Goal: Task Accomplishment & Management: Manage account settings

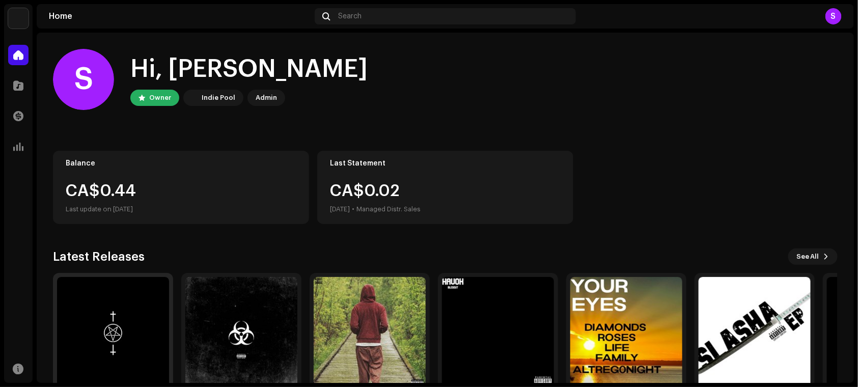
click at [108, 331] on img at bounding box center [113, 333] width 112 height 112
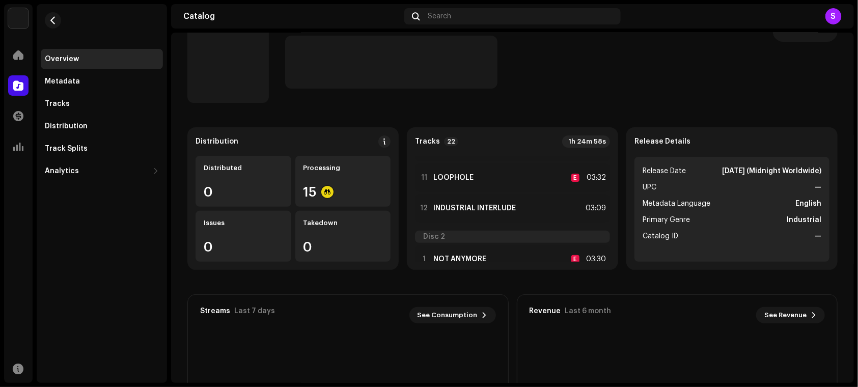
scroll to position [363, 0]
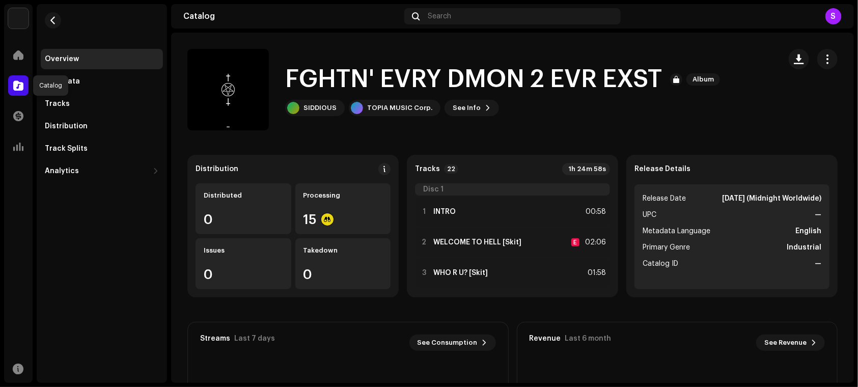
click at [19, 90] on span at bounding box center [18, 85] width 10 height 8
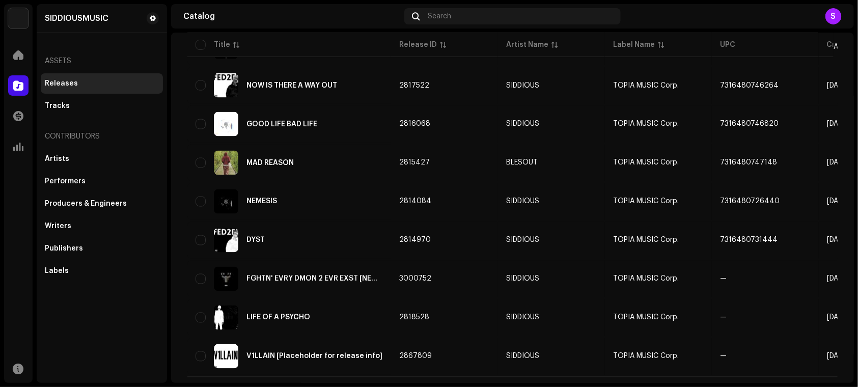
scroll to position [731, 0]
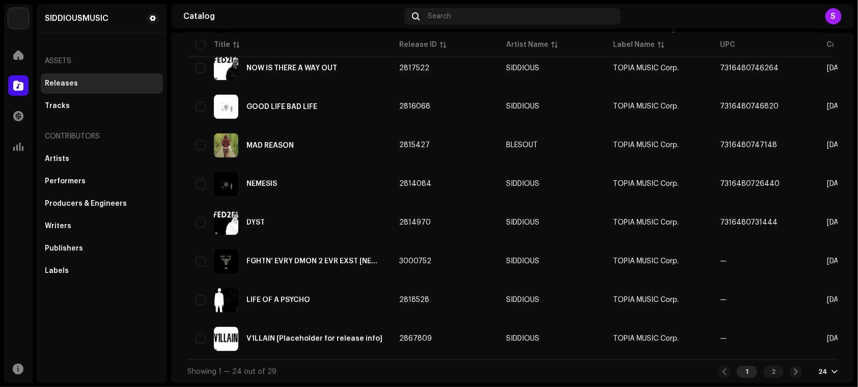
click at [802, 371] on div "1 2 24" at bounding box center [777, 372] width 119 height 12
click at [793, 375] on span at bounding box center [796, 372] width 7 height 8
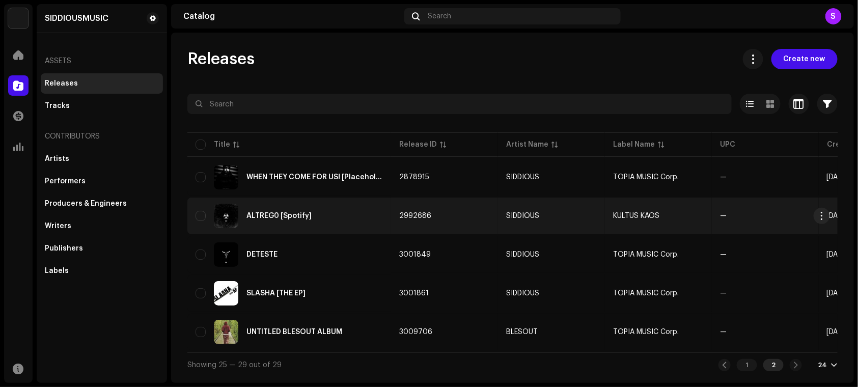
click at [322, 222] on div "ALTREG0 [Spotify]" at bounding box center [288, 216] width 187 height 24
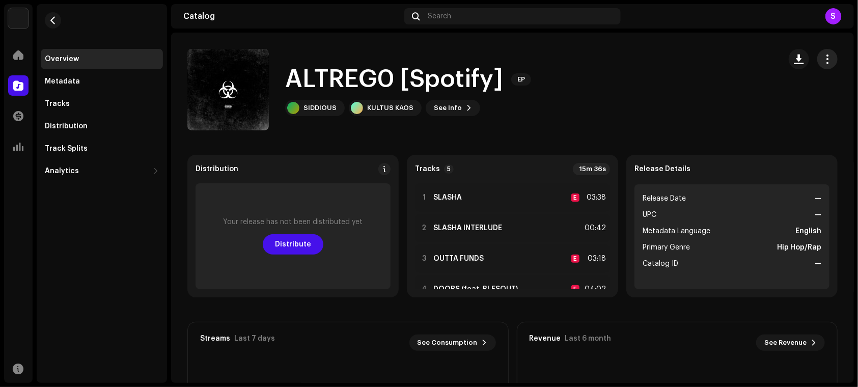
click at [830, 54] on button "button" at bounding box center [827, 59] width 20 height 20
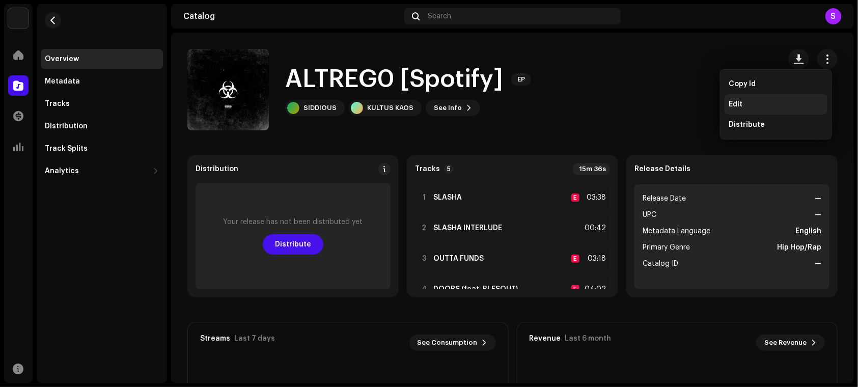
click at [743, 102] on div "Edit" at bounding box center [776, 104] width 95 height 8
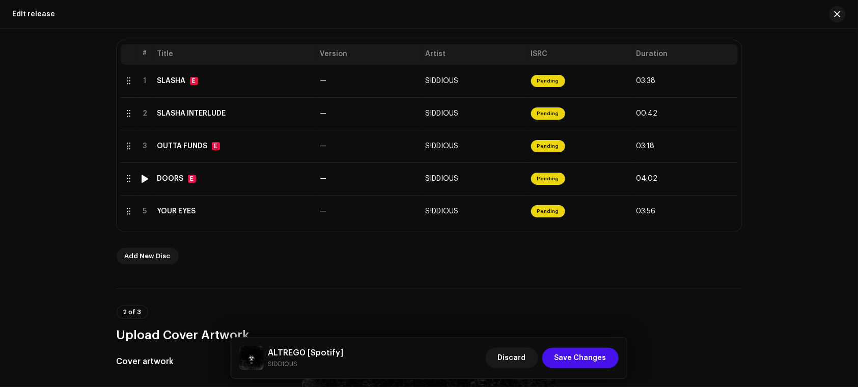
scroll to position [211, 0]
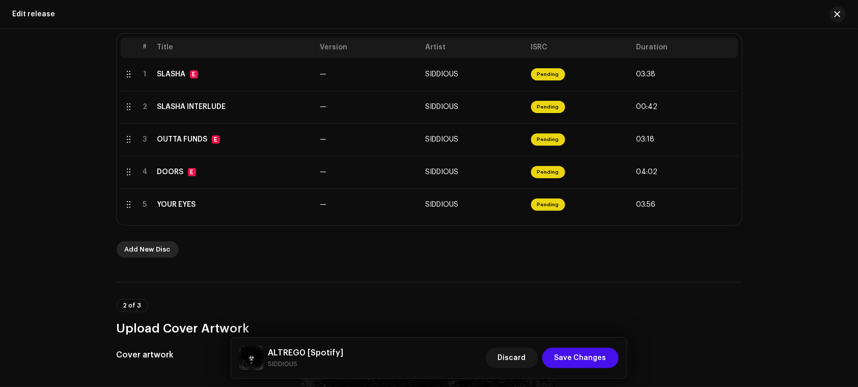
click at [141, 248] on span "Add New Disc" at bounding box center [148, 249] width 46 height 20
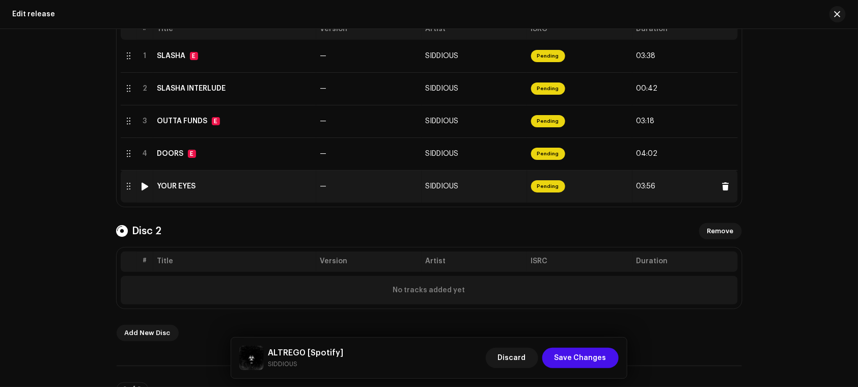
scroll to position [262, 0]
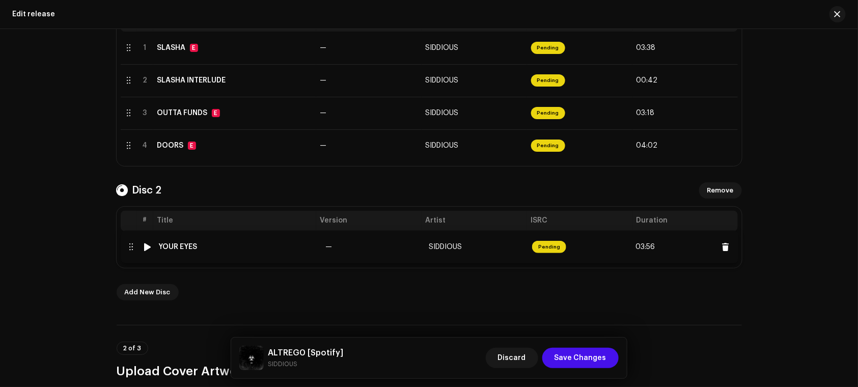
drag, startPoint x: 128, startPoint y: 182, endPoint x: 130, endPoint y: 250, distance: 68.8
click at [266, 297] on div "Add New Disc" at bounding box center [429, 292] width 625 height 16
click at [163, 294] on span "Add New Disc" at bounding box center [148, 292] width 46 height 20
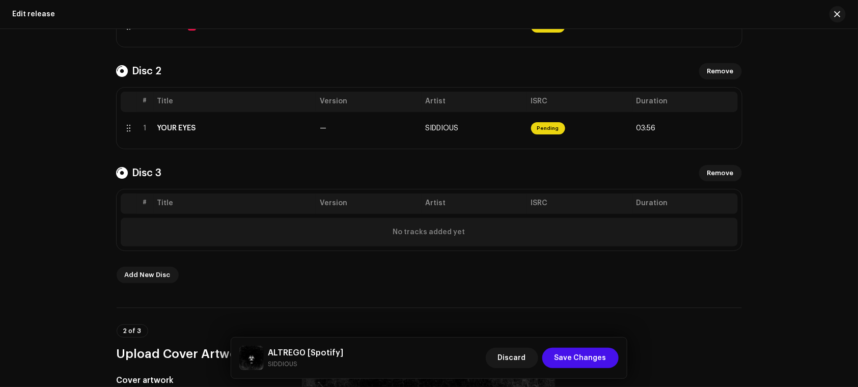
scroll to position [386, 0]
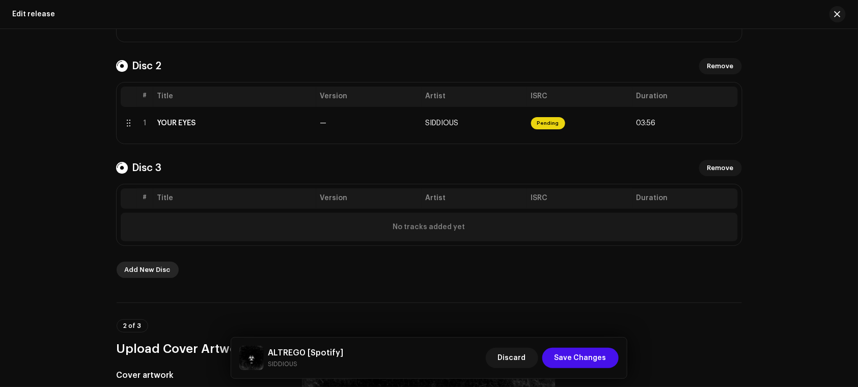
click at [136, 267] on span "Add New Disc" at bounding box center [148, 270] width 46 height 20
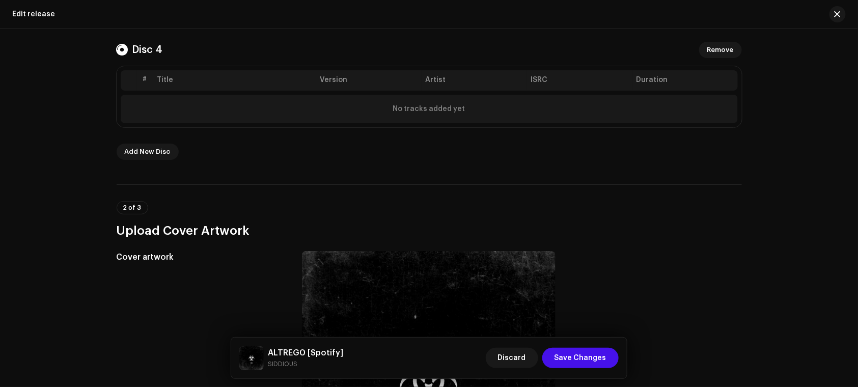
scroll to position [607, 0]
click at [149, 149] on span "Add New Disc" at bounding box center [148, 150] width 46 height 20
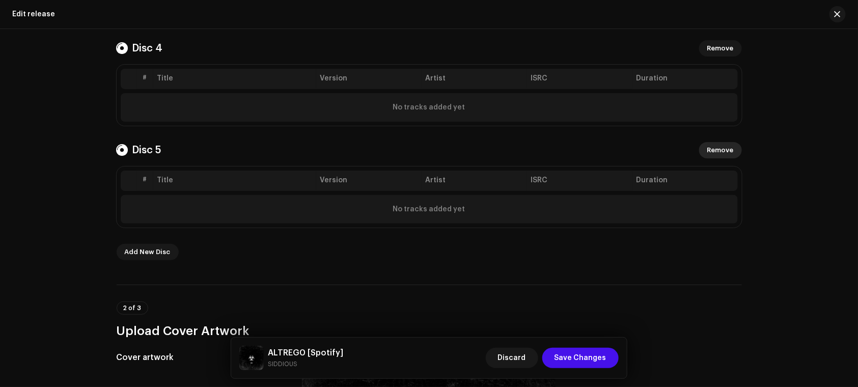
click at [715, 150] on span "Remove" at bounding box center [720, 150] width 26 height 20
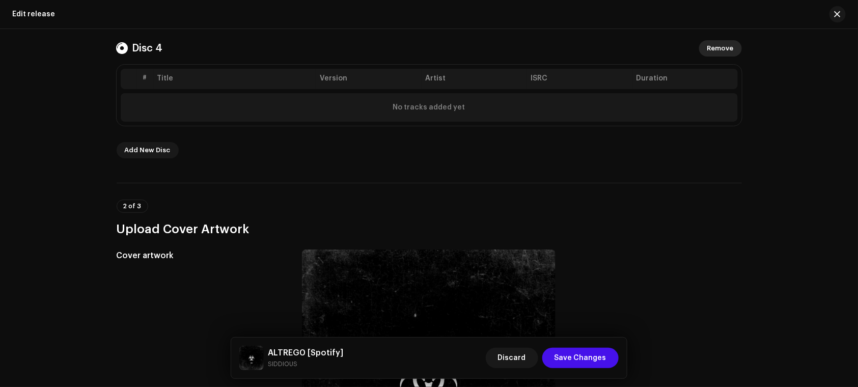
click at [723, 42] on span "Remove" at bounding box center [720, 48] width 26 height 20
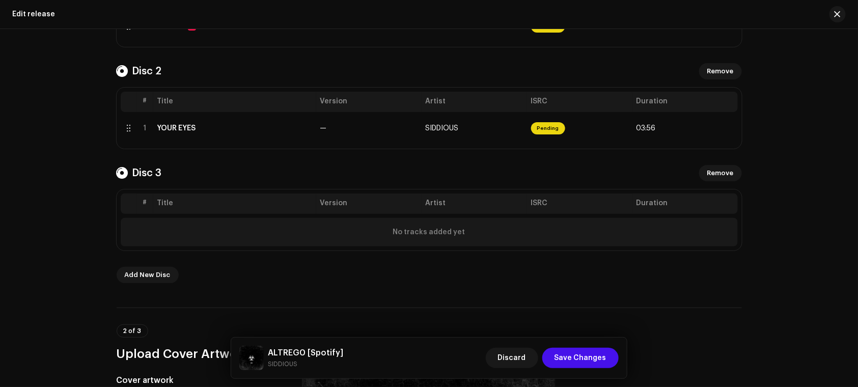
scroll to position [359, 0]
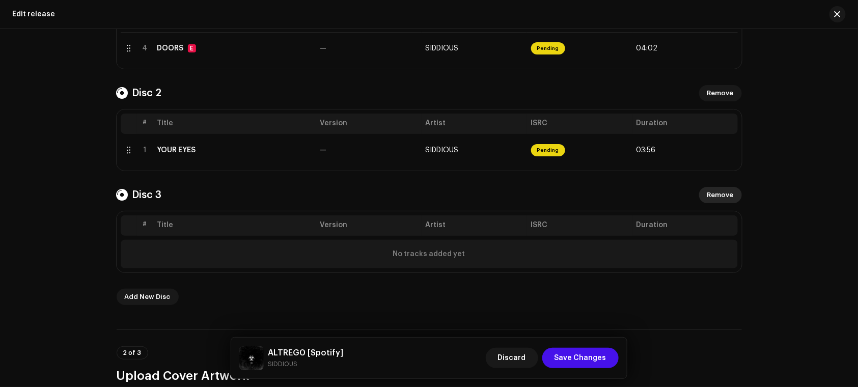
click at [725, 194] on span "Remove" at bounding box center [720, 195] width 26 height 20
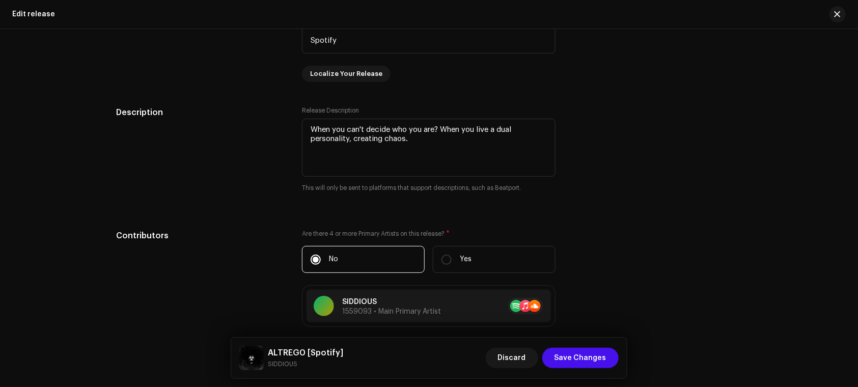
scroll to position [1257, 0]
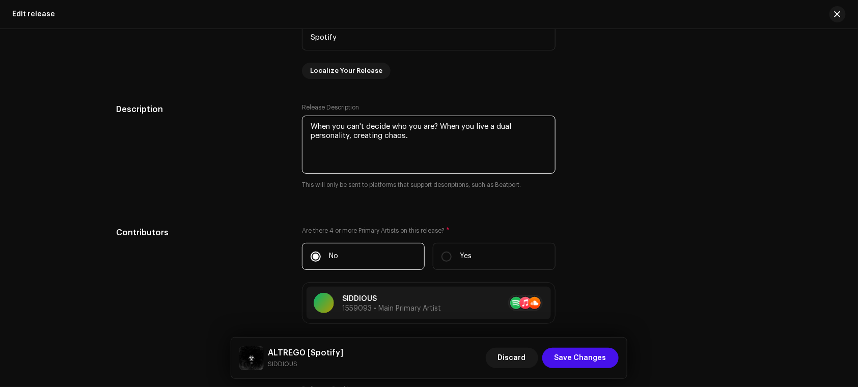
click at [425, 133] on textarea at bounding box center [429, 145] width 254 height 58
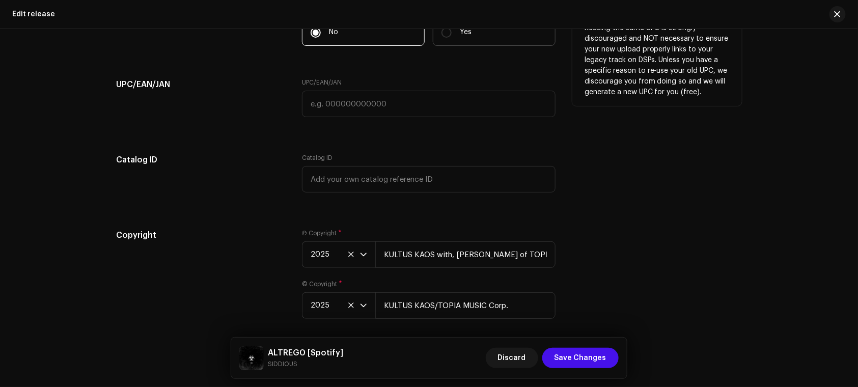
scroll to position [2200, 0]
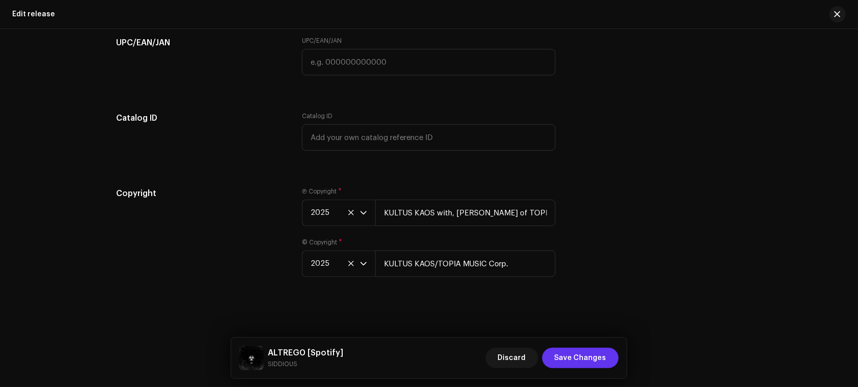
click at [570, 368] on span "Save Changes" at bounding box center [580, 358] width 52 height 20
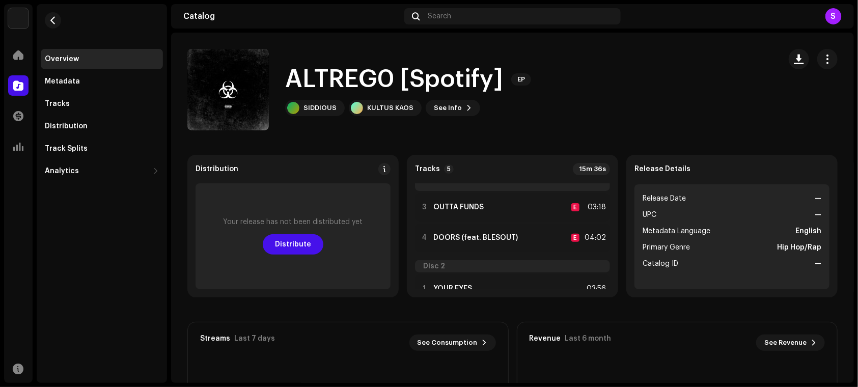
scroll to position [87, 0]
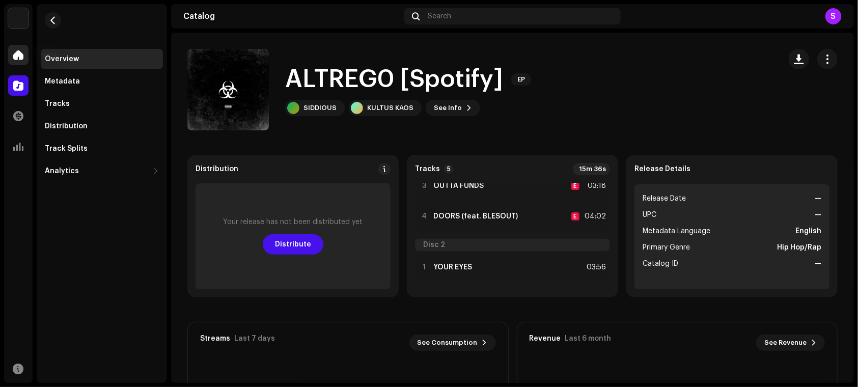
click at [27, 48] on div at bounding box center [18, 55] width 20 height 20
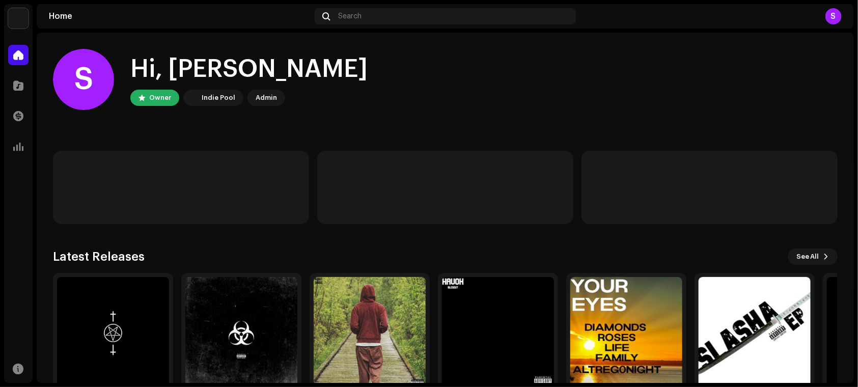
scroll to position [52, 0]
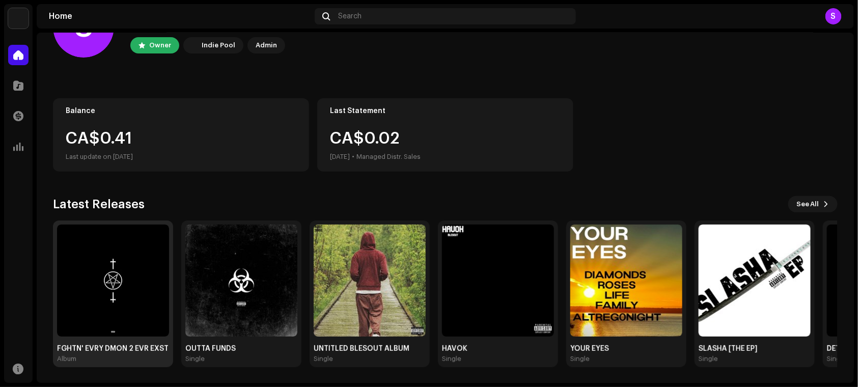
click at [107, 269] on img at bounding box center [113, 281] width 112 height 112
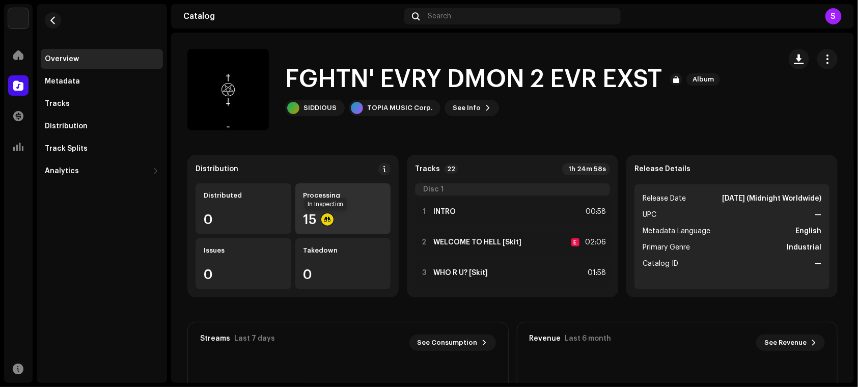
click at [327, 221] on div at bounding box center [327, 219] width 12 height 12
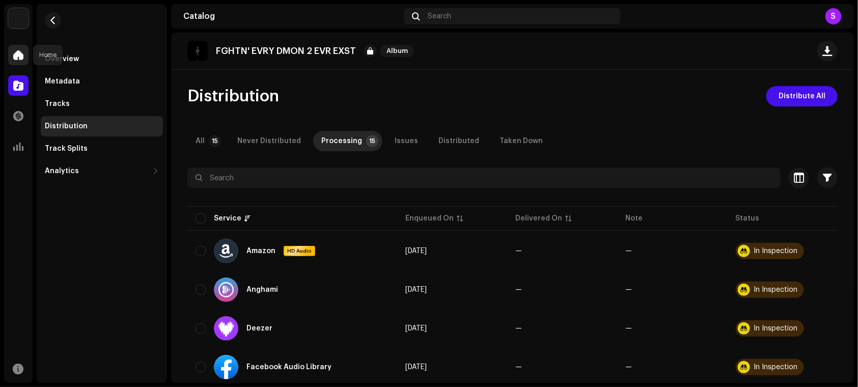
click at [18, 63] on div at bounding box center [18, 55] width 20 height 20
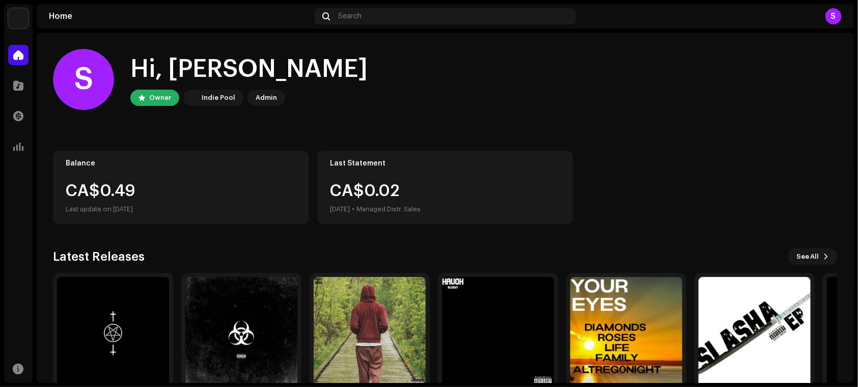
scroll to position [52, 0]
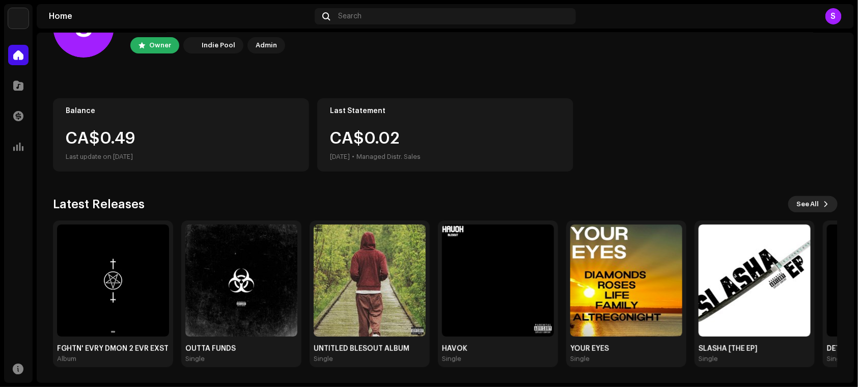
click at [796, 205] on span "See All" at bounding box center [807, 204] width 23 height 20
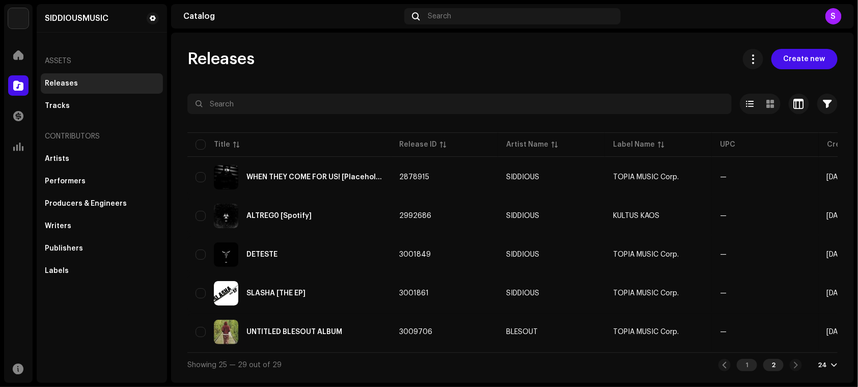
click at [742, 368] on div "1" at bounding box center [747, 365] width 20 height 12
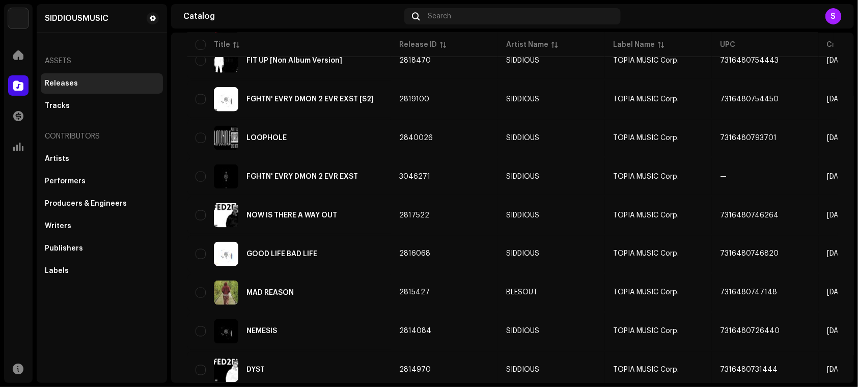
scroll to position [587, 0]
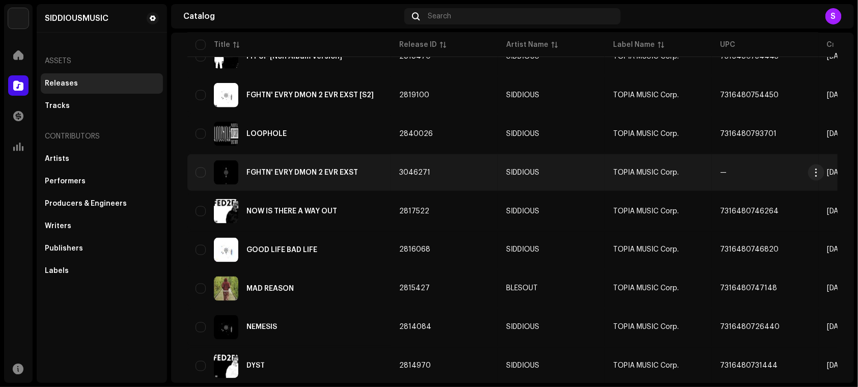
click at [342, 179] on div "FGHTN' EVRY DMON 2 EVR EXST" at bounding box center [288, 172] width 187 height 24
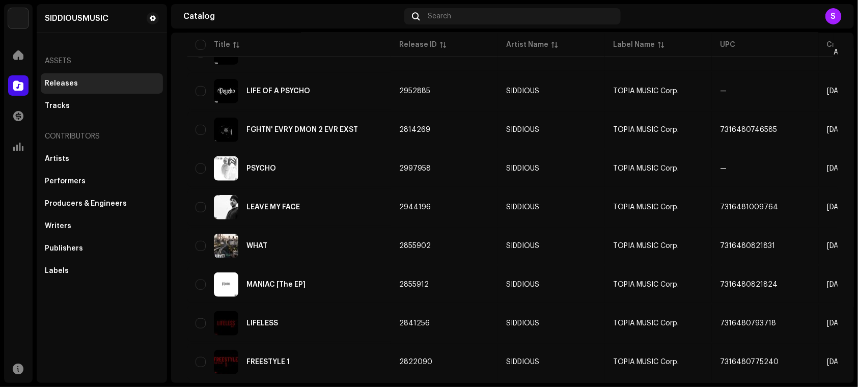
scroll to position [245, 0]
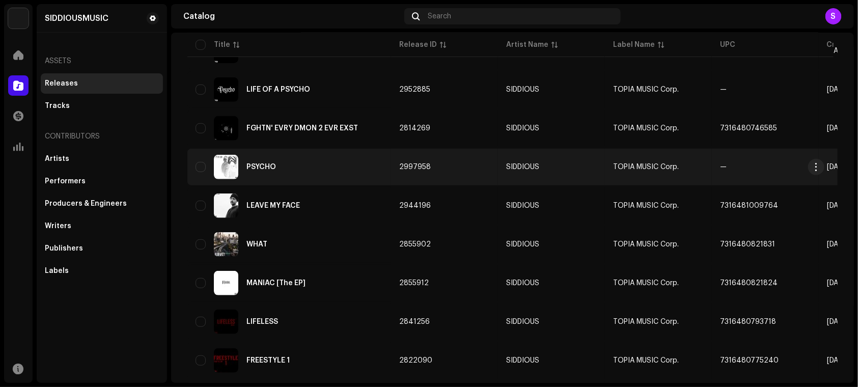
click at [262, 150] on td "PSYCHO" at bounding box center [289, 167] width 204 height 37
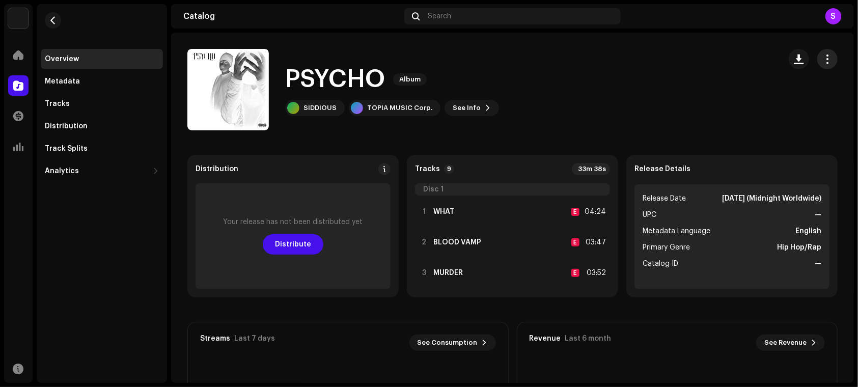
click at [823, 58] on span "button" at bounding box center [828, 59] width 10 height 8
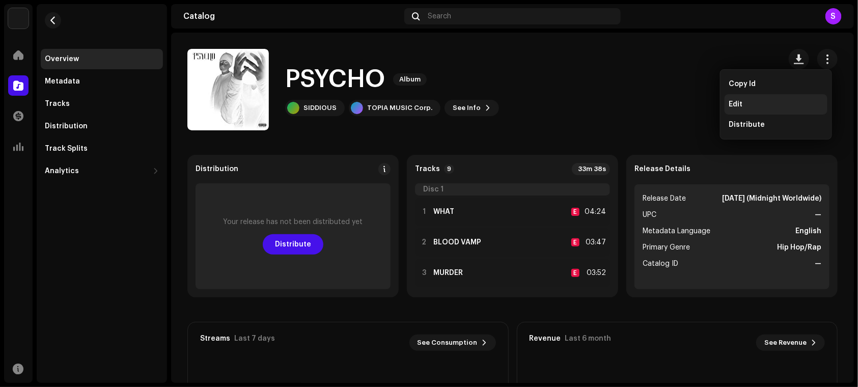
click at [742, 100] on span "Edit" at bounding box center [736, 104] width 14 height 8
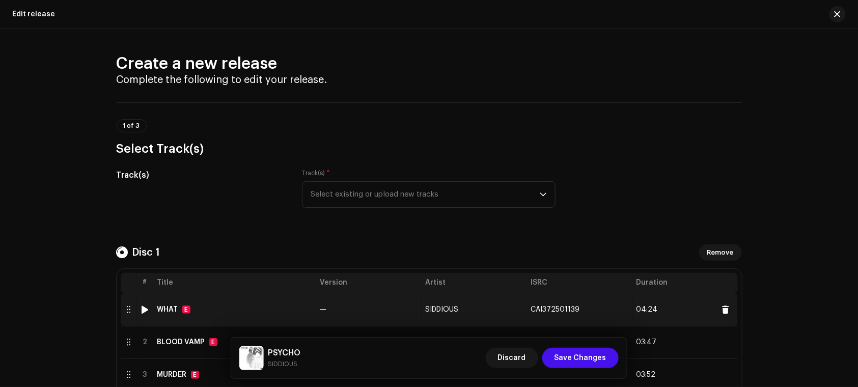
scroll to position [2, 0]
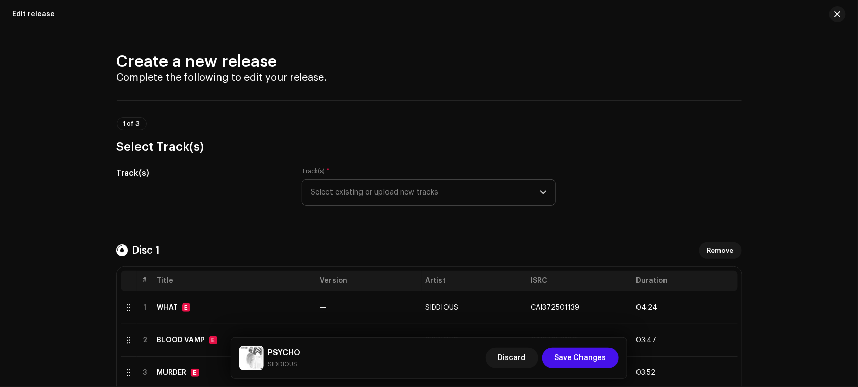
click at [353, 200] on span "Select existing or upload new tracks" at bounding box center [425, 192] width 229 height 25
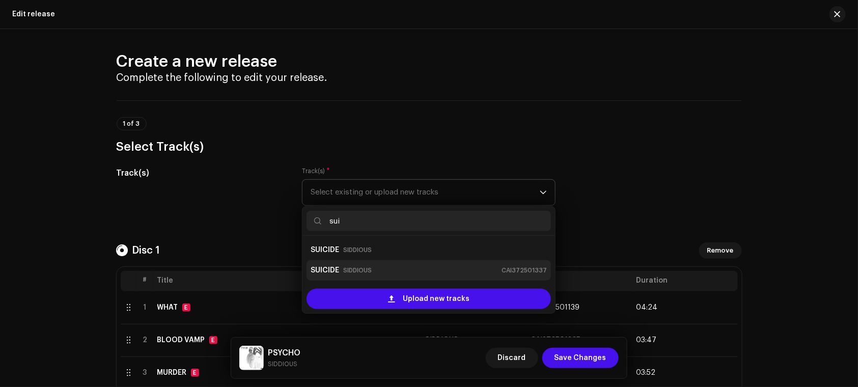
type input "sui"
click at [382, 267] on div "SUICIDE SIDDIOUS CAI372501337" at bounding box center [429, 270] width 236 height 16
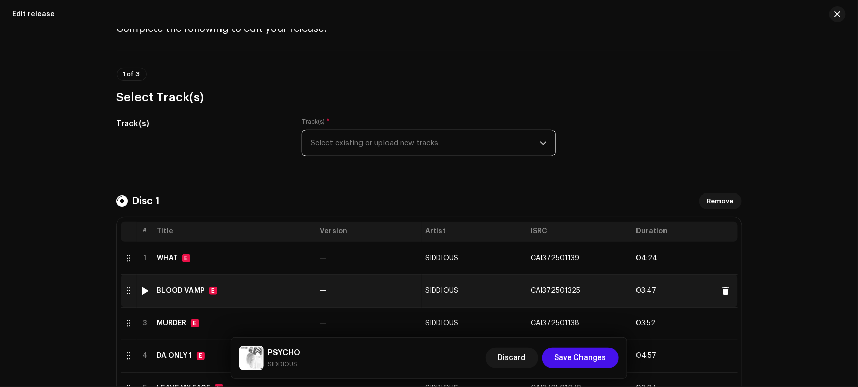
scroll to position [52, 0]
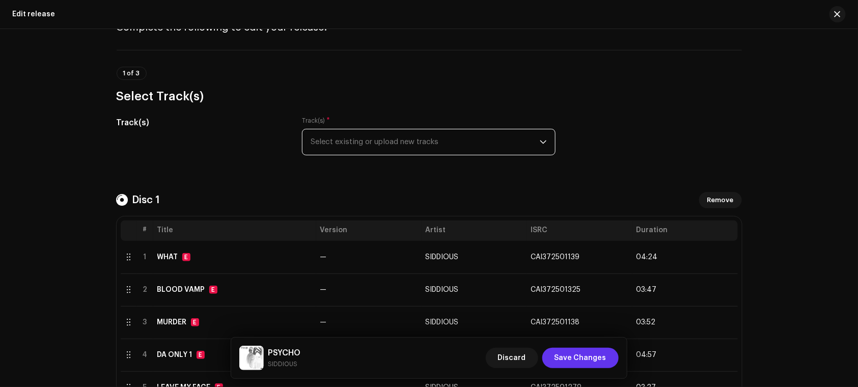
click at [578, 353] on span "Save Changes" at bounding box center [580, 358] width 52 height 20
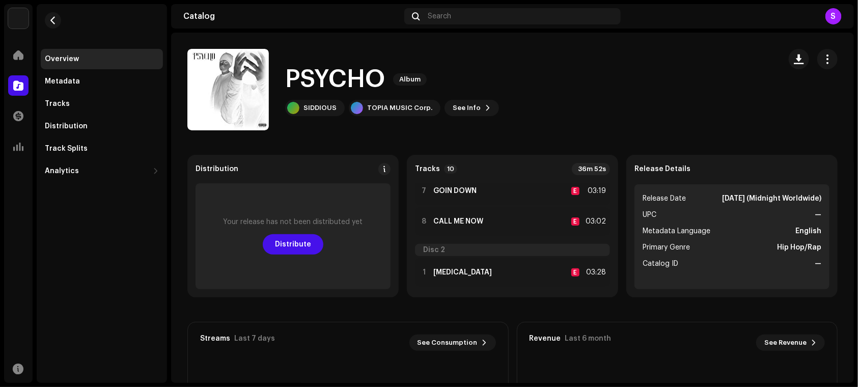
scroll to position [240, 0]
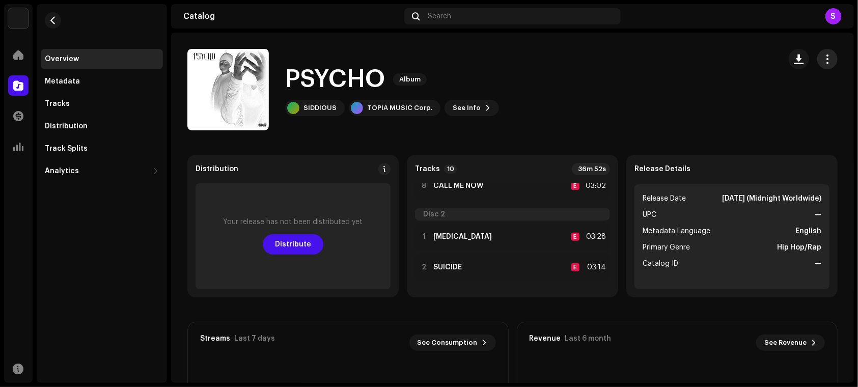
click at [827, 54] on button "button" at bounding box center [827, 59] width 20 height 20
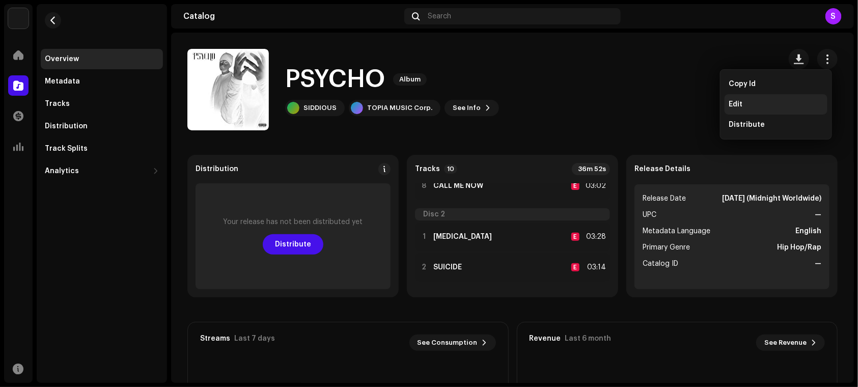
click at [759, 109] on div "Edit" at bounding box center [775, 104] width 103 height 20
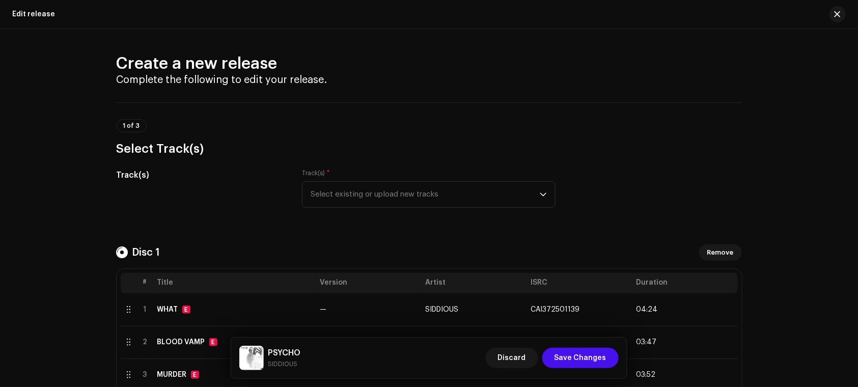
scroll to position [17, 0]
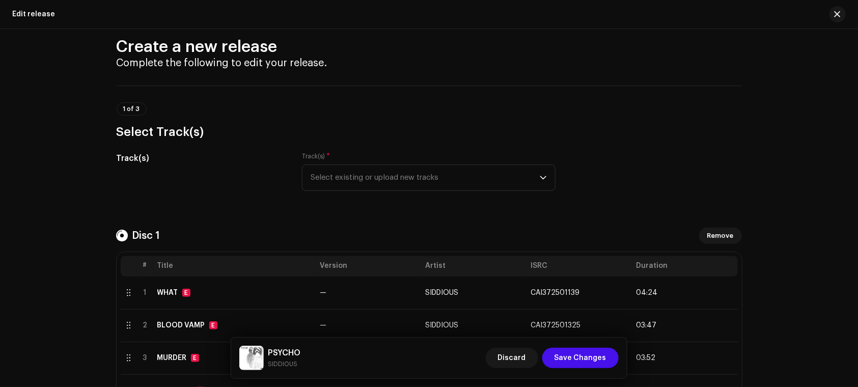
click at [487, 186] on span "Select existing or upload new tracks" at bounding box center [425, 177] width 229 height 25
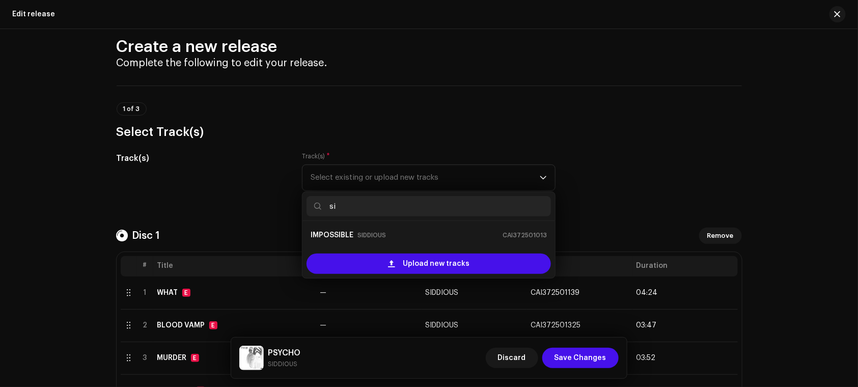
type input "s"
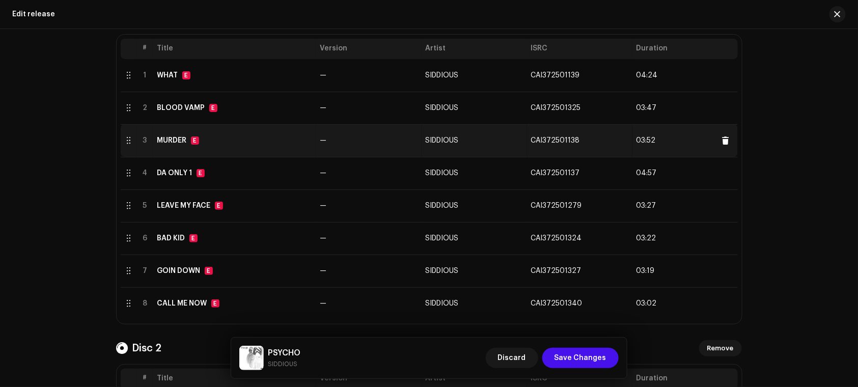
scroll to position [1, 0]
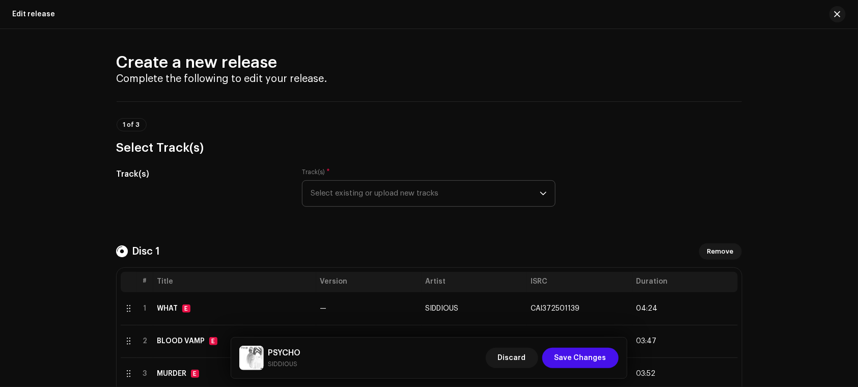
click at [352, 192] on span "Select existing or upload new tracks" at bounding box center [425, 193] width 229 height 25
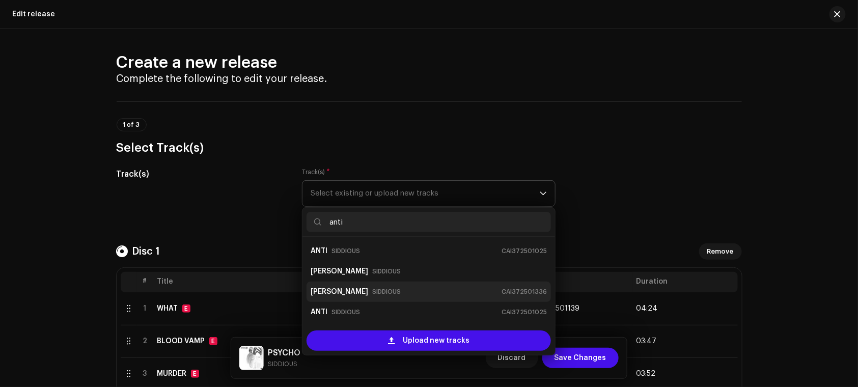
type input "antic"
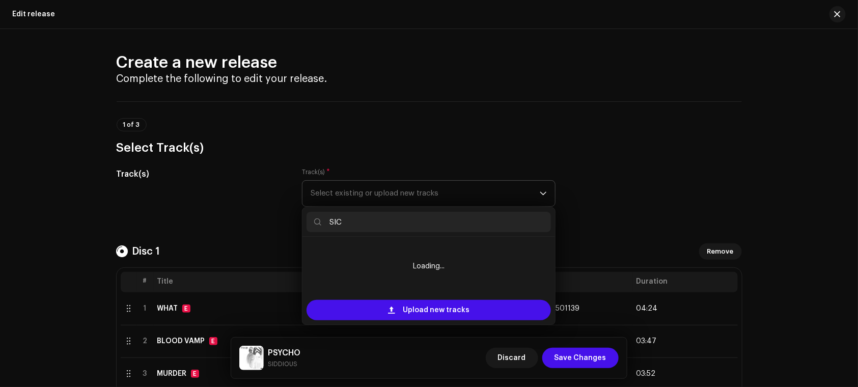
type input "SICK"
type input "HELL"
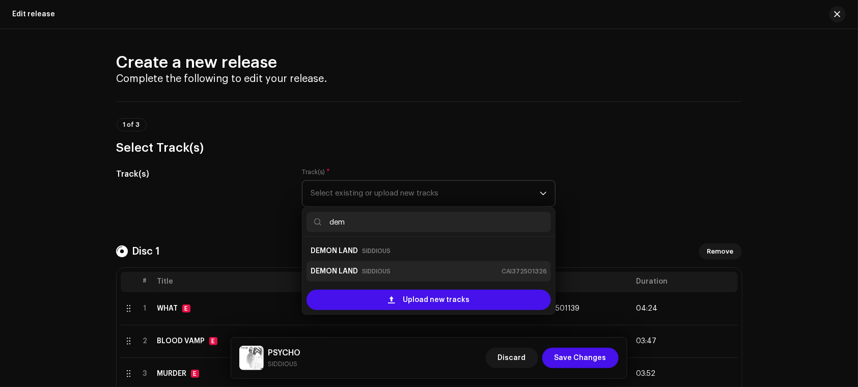
type input "dem"
click at [431, 265] on div "DEMON LAND SIDDIOUS CAI372501326" at bounding box center [429, 271] width 236 height 16
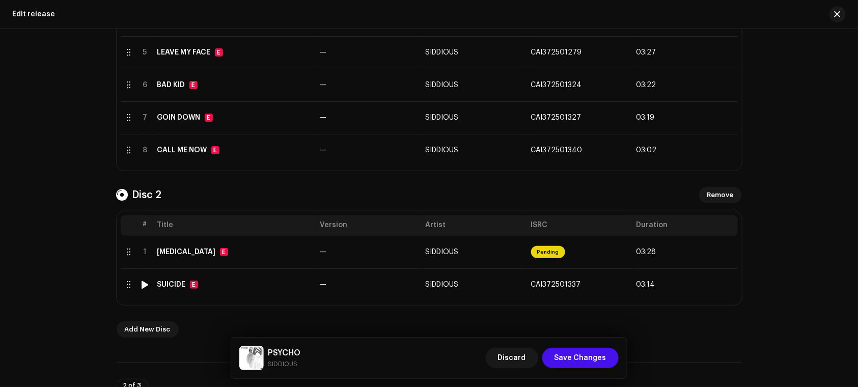
scroll to position [390, 0]
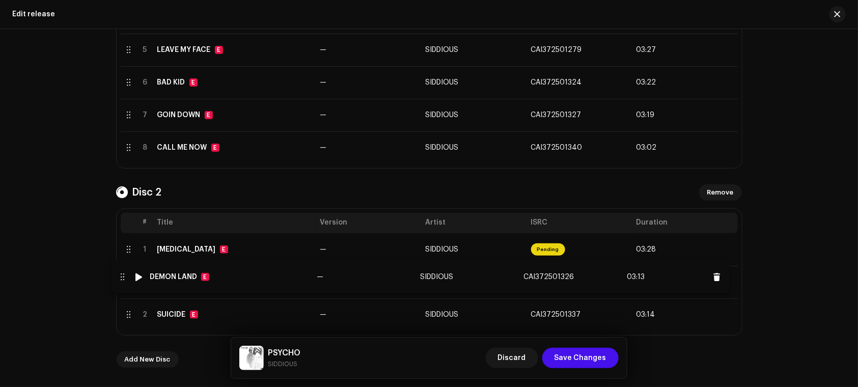
drag, startPoint x: 126, startPoint y: 317, endPoint x: 120, endPoint y: 279, distance: 38.2
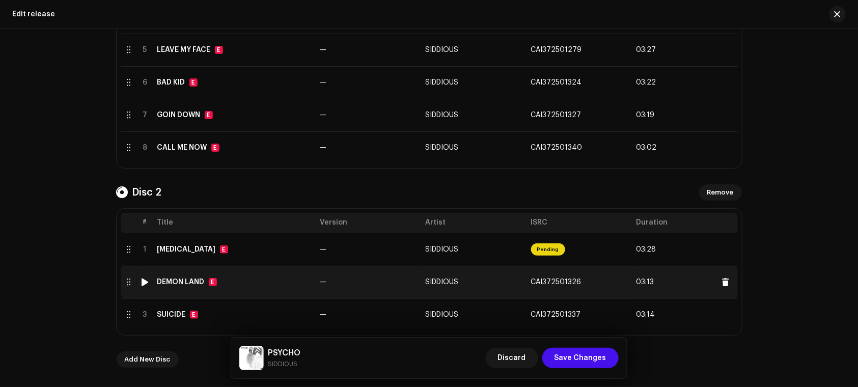
click at [301, 289] on td "DEMON LAND E" at bounding box center [234, 282] width 163 height 33
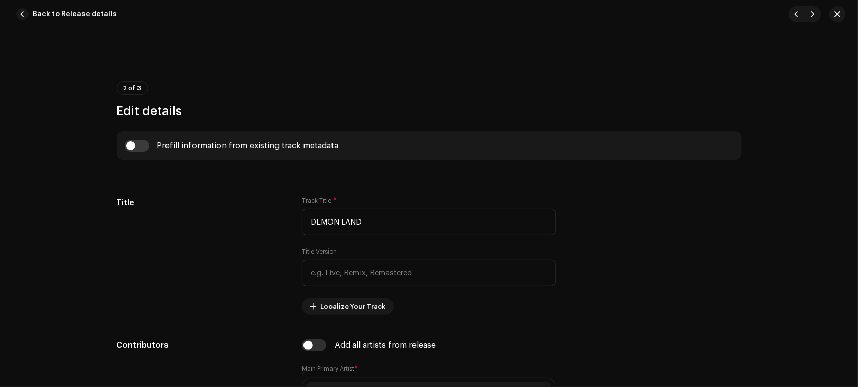
scroll to position [367, 0]
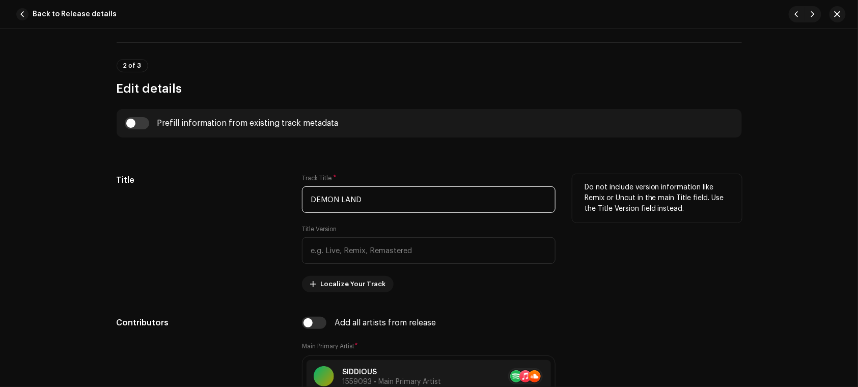
click at [403, 200] on input "DEMON LAND" at bounding box center [429, 199] width 254 height 26
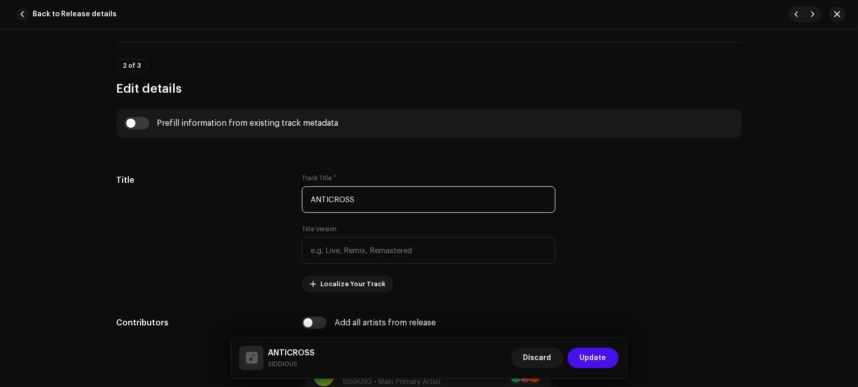
type input "ANTICROSS"
click at [598, 368] on div "Discard Update" at bounding box center [564, 358] width 107 height 24
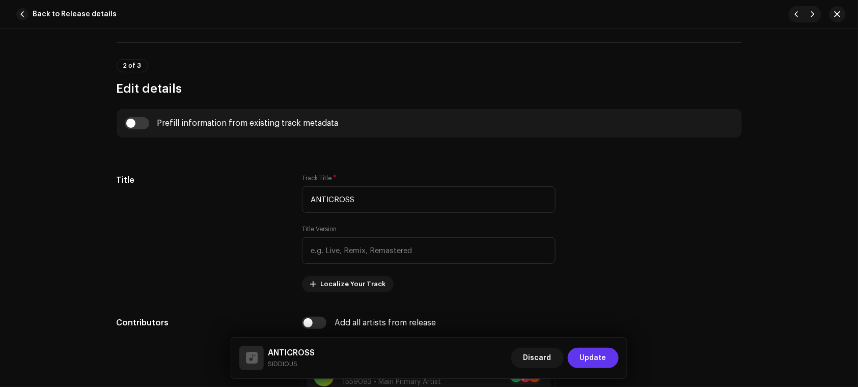
click at [585, 351] on span "Update" at bounding box center [593, 358] width 26 height 20
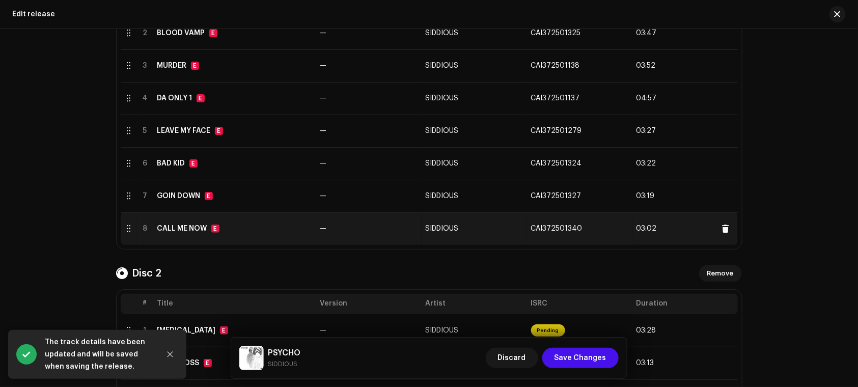
scroll to position [313, 0]
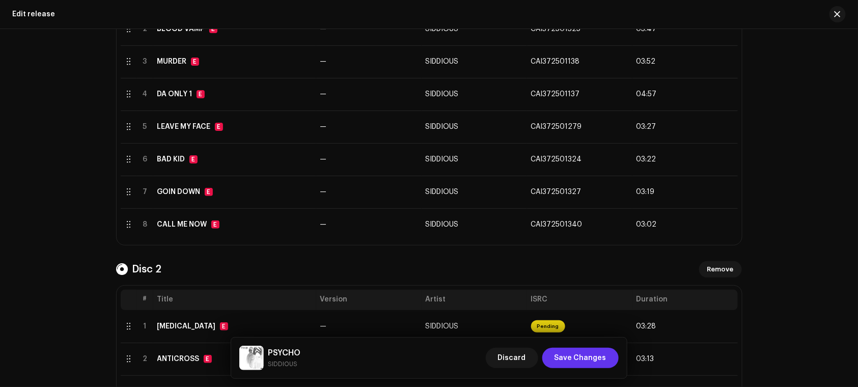
click at [598, 359] on span "Save Changes" at bounding box center [580, 358] width 52 height 20
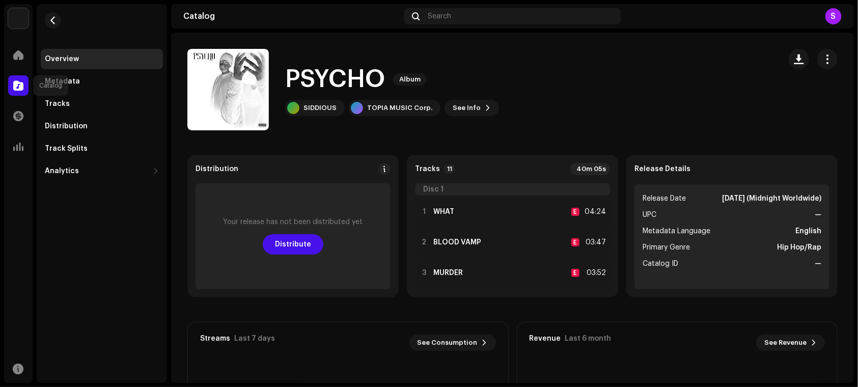
click at [16, 86] on span at bounding box center [18, 85] width 10 height 8
